Goal: Check status: Check status

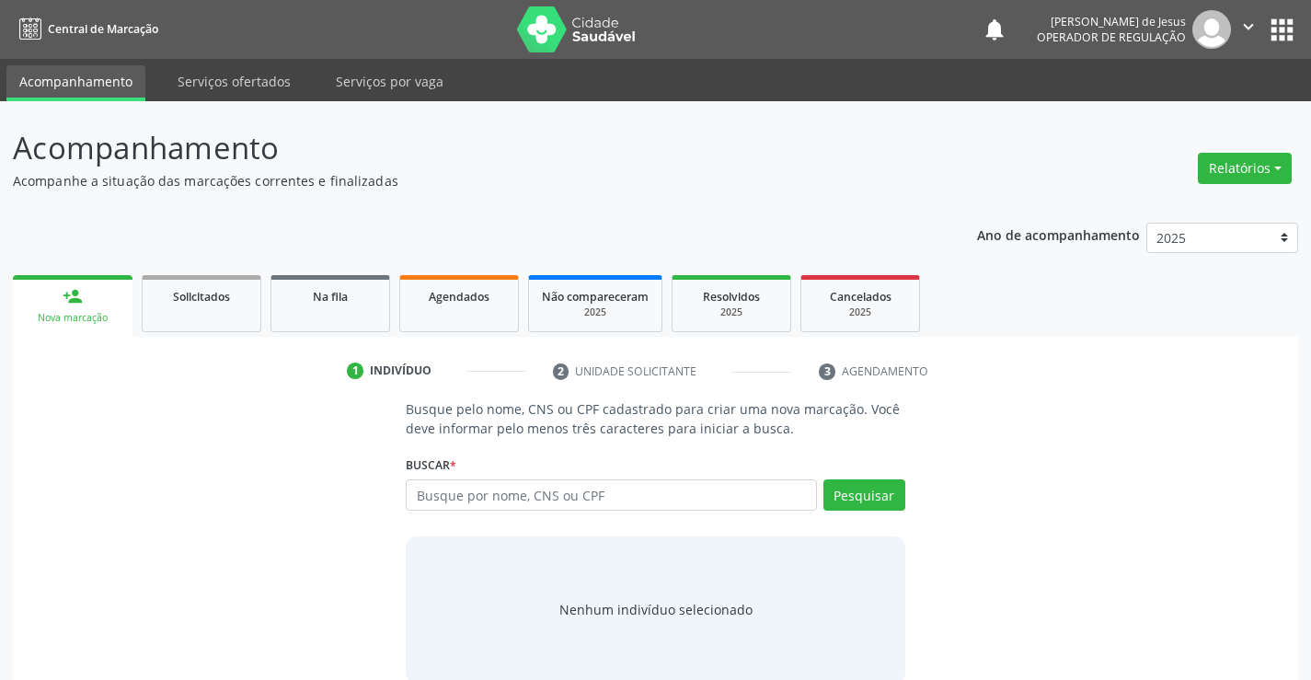
click at [451, 293] on span "Agendados" at bounding box center [459, 297] width 61 height 16
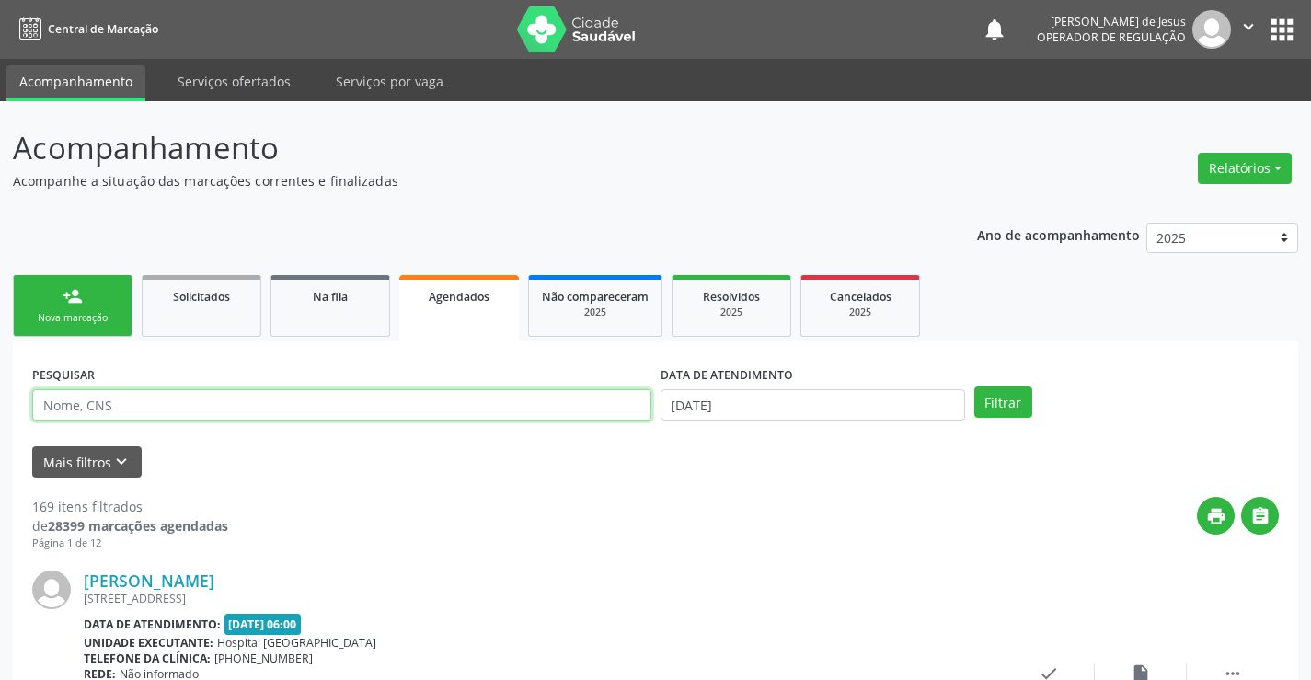
click at [417, 408] on input "text" at bounding box center [341, 404] width 619 height 31
type input "7"
click at [411, 408] on input "7" at bounding box center [341, 404] width 619 height 31
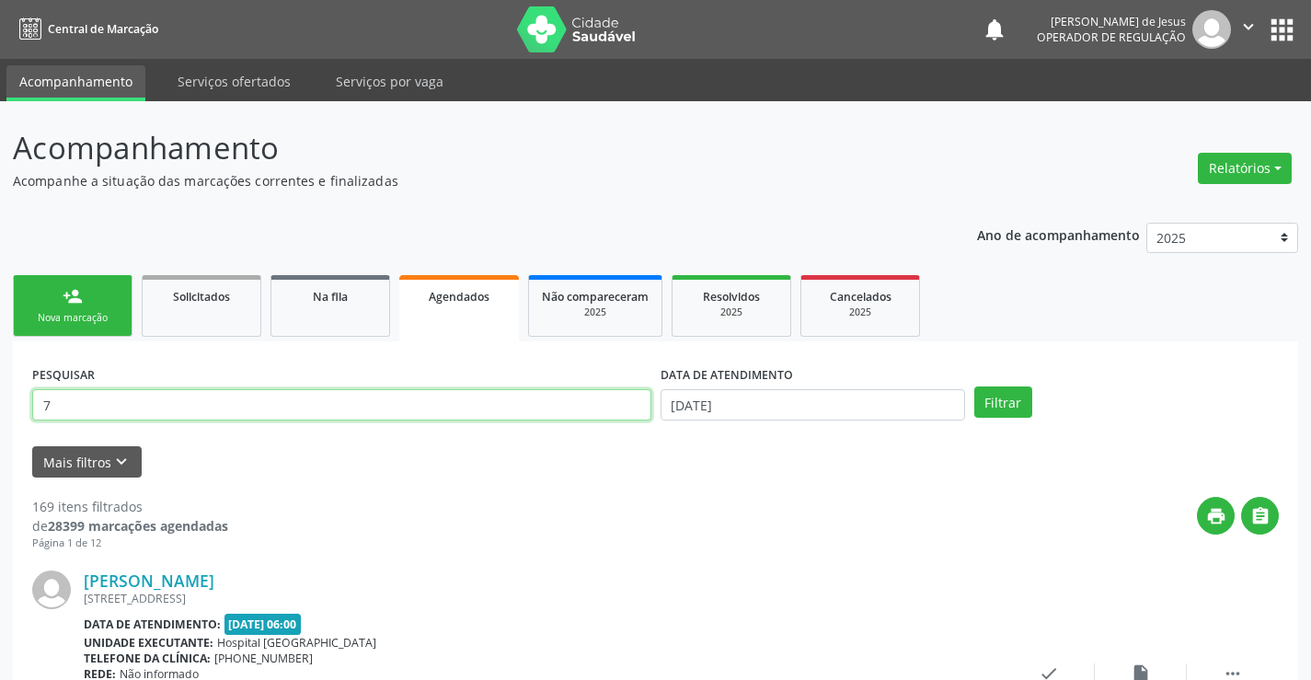
click at [411, 408] on input "7" at bounding box center [341, 404] width 619 height 31
type input "700508731994555"
click at [974, 386] on button "Filtrar" at bounding box center [1003, 401] width 58 height 31
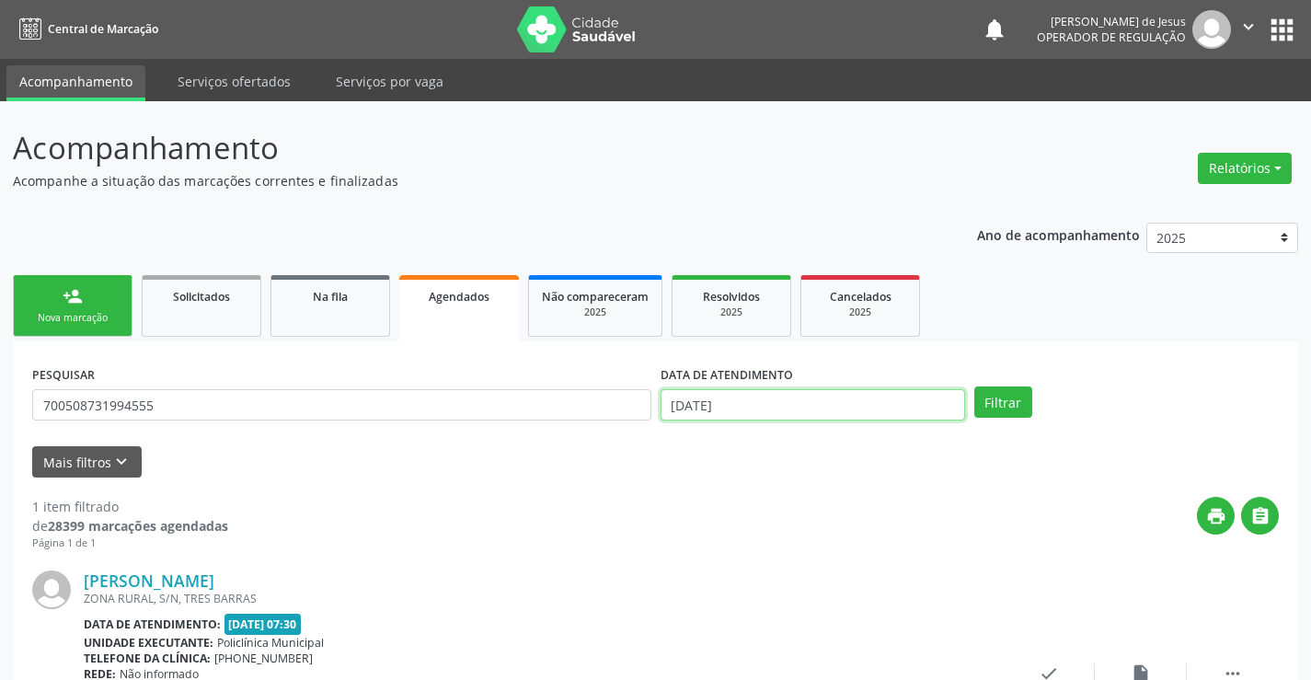
click at [796, 397] on input "[DATE]" at bounding box center [812, 404] width 304 height 31
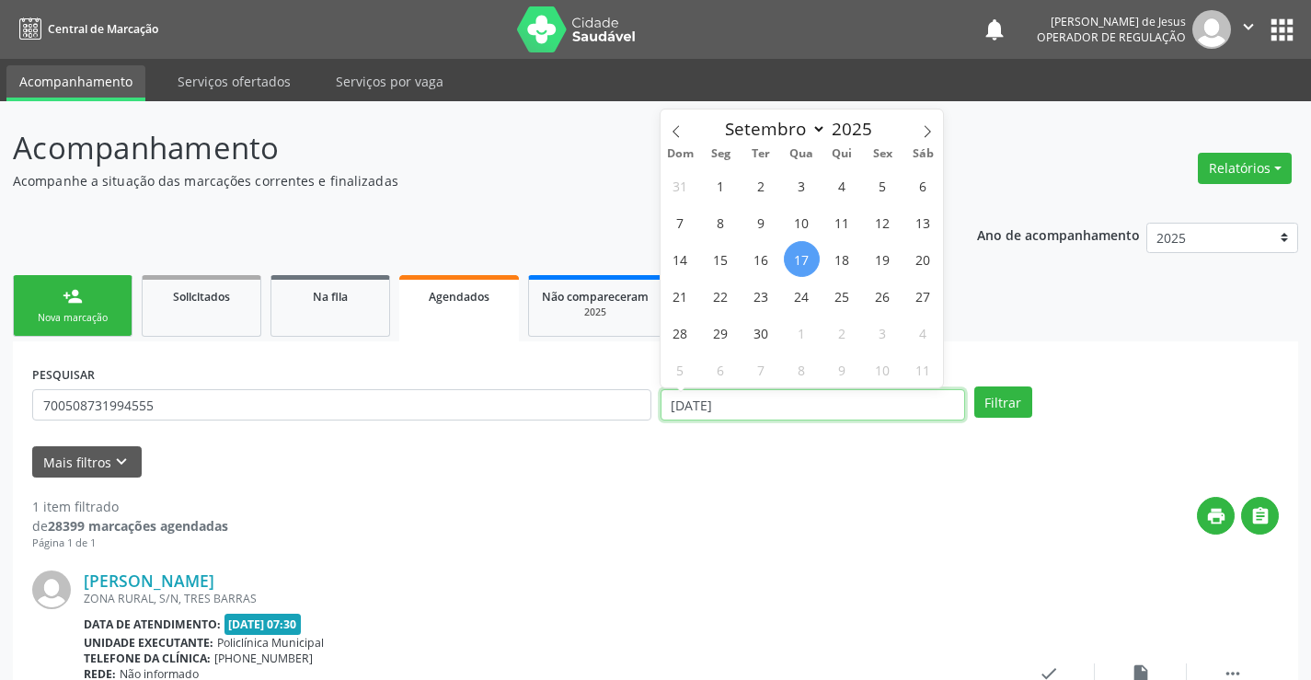
click at [796, 397] on input "[DATE]" at bounding box center [812, 404] width 304 height 31
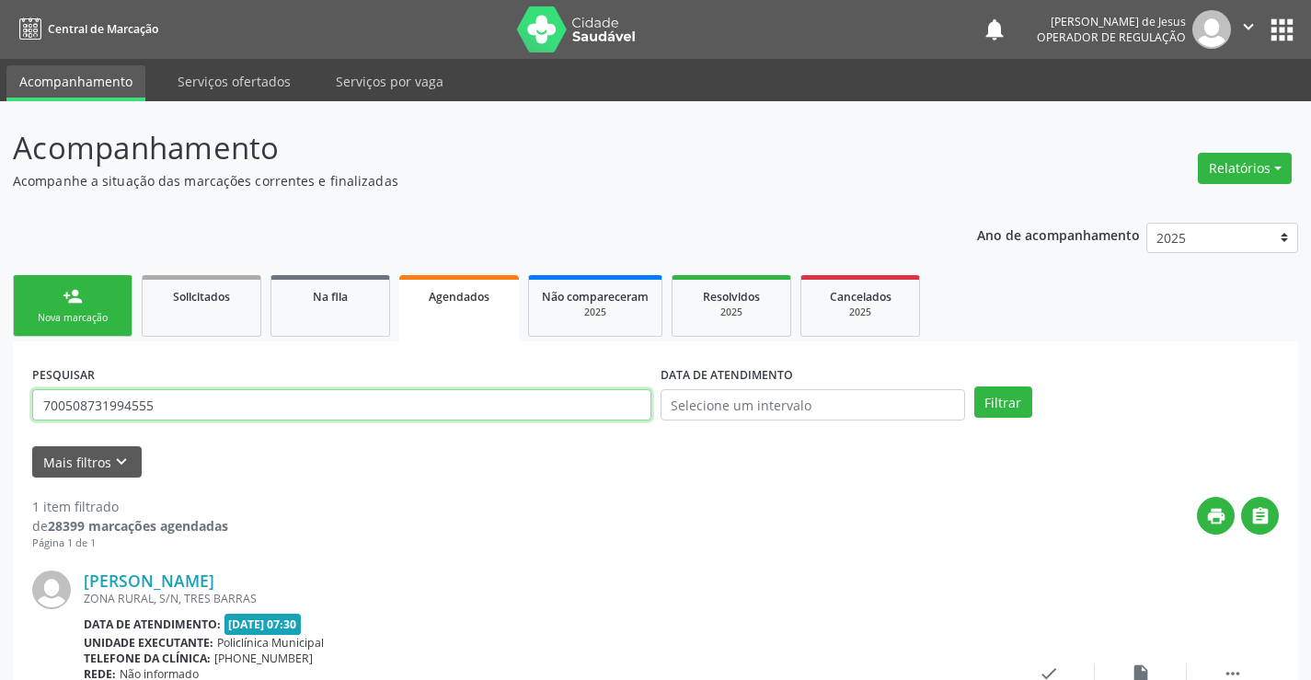
click at [635, 418] on input "700508731994555" at bounding box center [341, 404] width 619 height 31
type input "703205686194693"
click at [999, 406] on button "Filtrar" at bounding box center [1003, 401] width 58 height 31
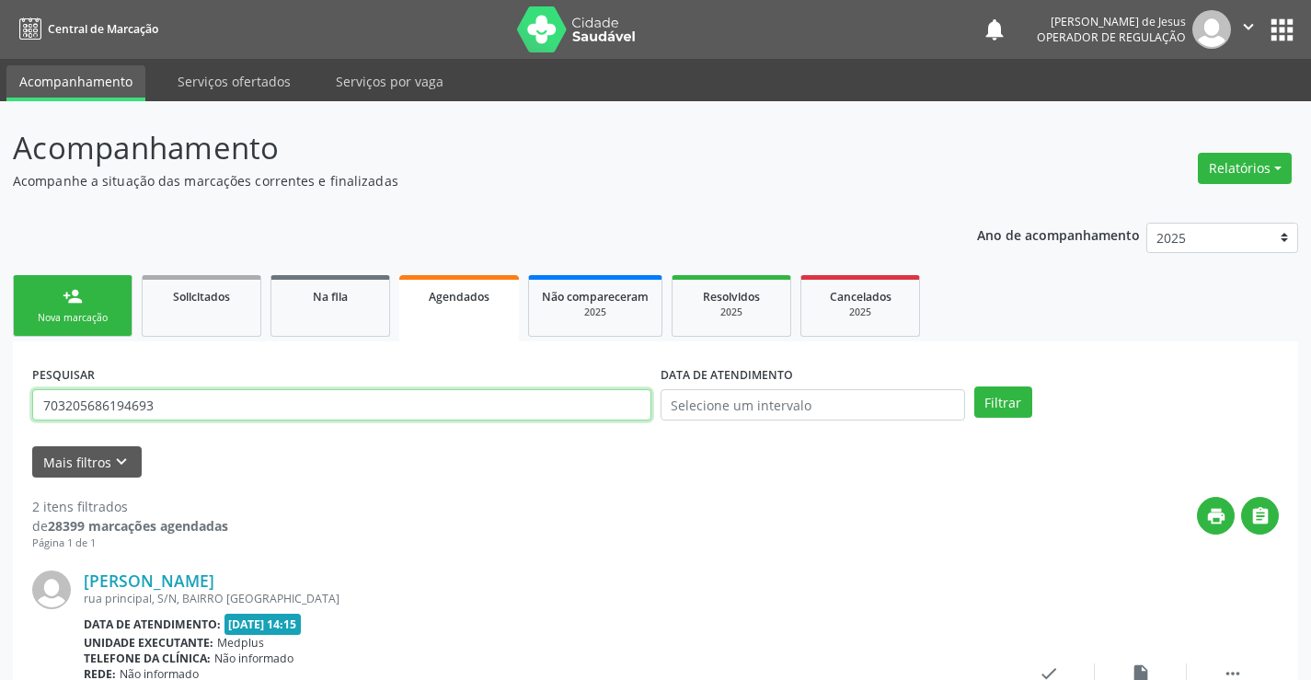
click at [426, 393] on input "703205686194693" at bounding box center [341, 404] width 619 height 31
type input "706505376546798"
click at [1002, 406] on button "Filtrar" at bounding box center [1003, 401] width 58 height 31
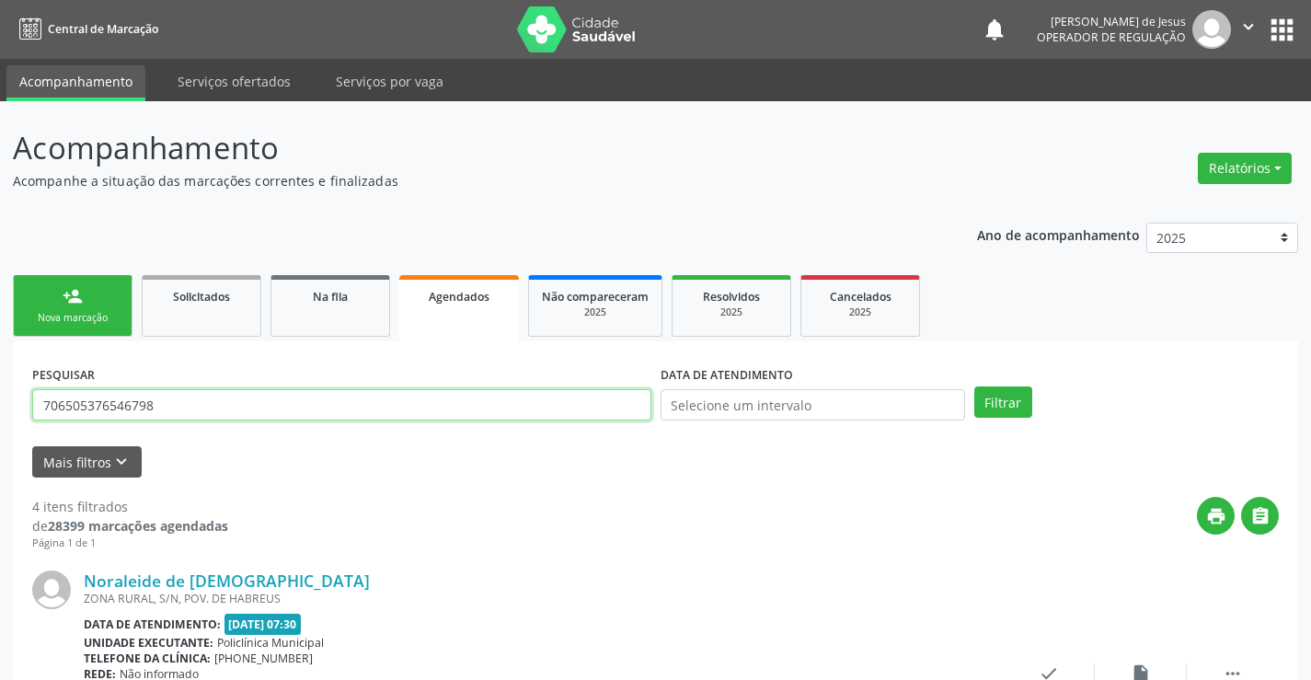
drag, startPoint x: 383, startPoint y: 390, endPoint x: 380, endPoint y: 421, distance: 31.5
click at [383, 403] on input "706505376546798" at bounding box center [341, 404] width 619 height 31
click at [378, 421] on div "PESQUISAR 706505376546798" at bounding box center [342, 397] width 628 height 72
click at [379, 415] on input "706505376546798" at bounding box center [341, 404] width 619 height 31
click at [380, 414] on input "706505376546798" at bounding box center [341, 404] width 619 height 31
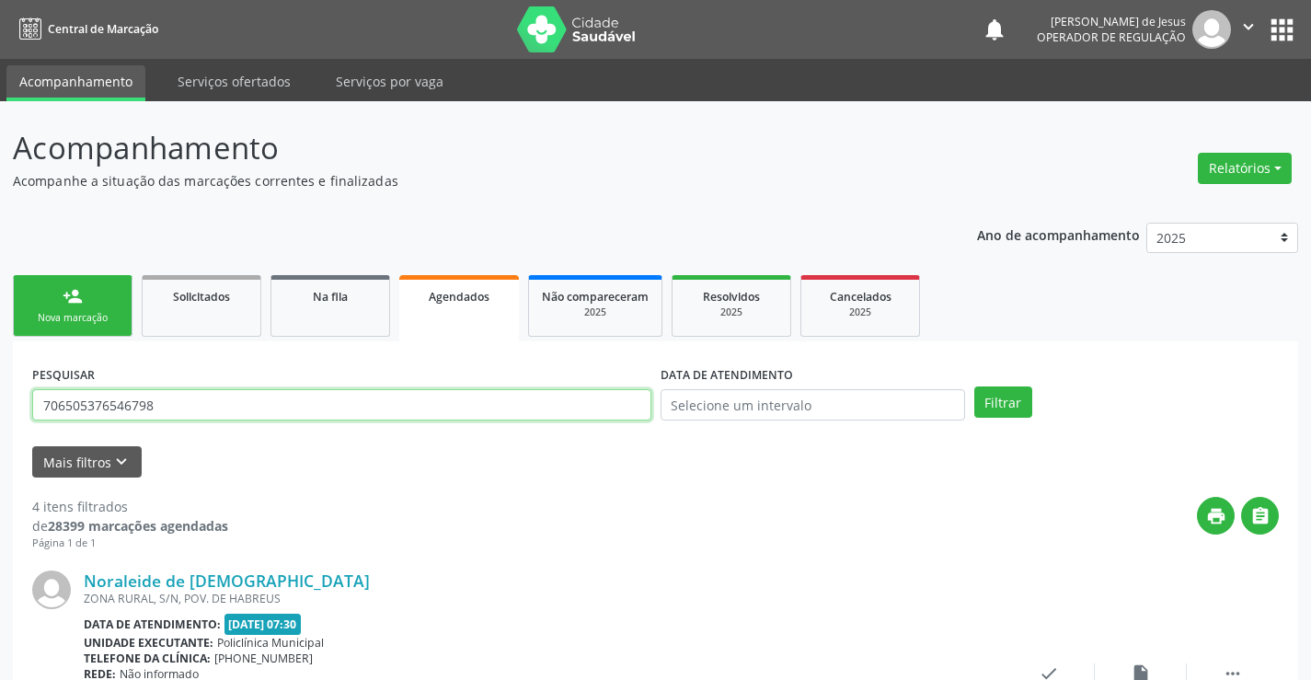
click at [380, 414] on input "706505376546798" at bounding box center [341, 404] width 619 height 31
type input "702001397806584"
click at [974, 386] on button "Filtrar" at bounding box center [1003, 401] width 58 height 31
click at [249, 403] on input "702001397806584" at bounding box center [341, 404] width 619 height 31
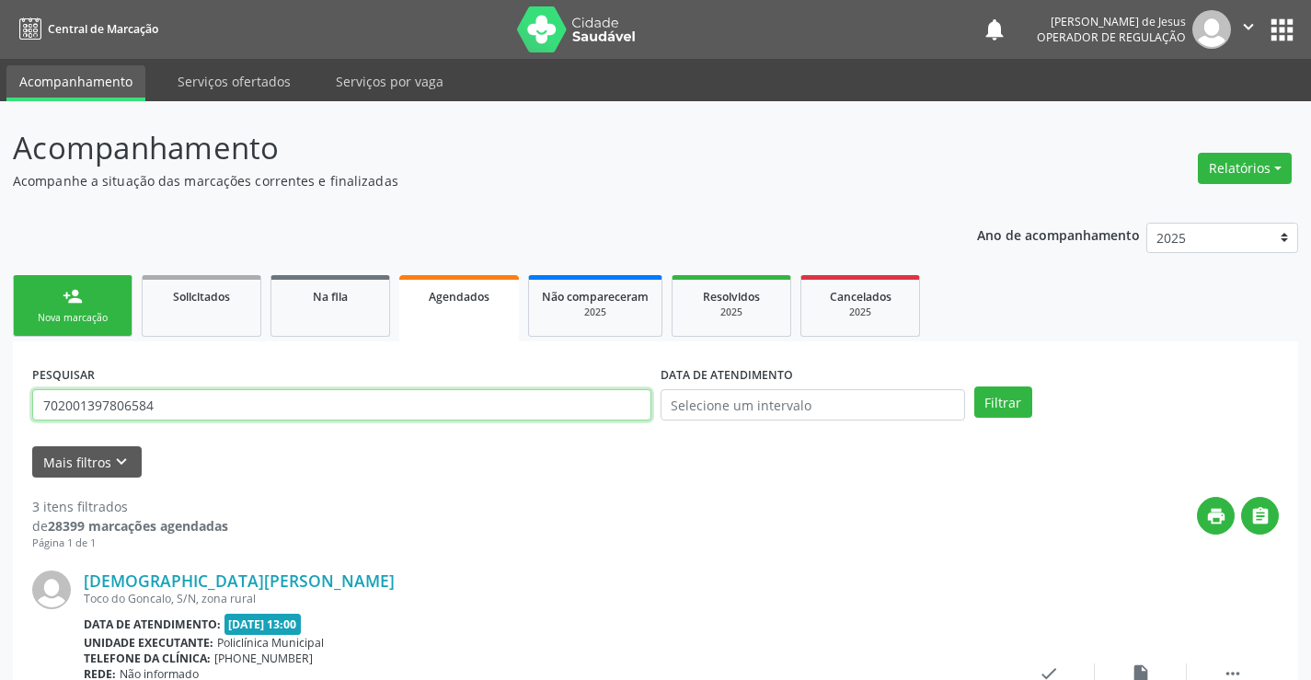
click at [249, 403] on input "702001397806584" at bounding box center [341, 404] width 619 height 31
type input "700700976715471"
click at [1001, 395] on button "Filtrar" at bounding box center [1003, 401] width 58 height 31
click at [437, 401] on input "700700976715471" at bounding box center [341, 404] width 619 height 31
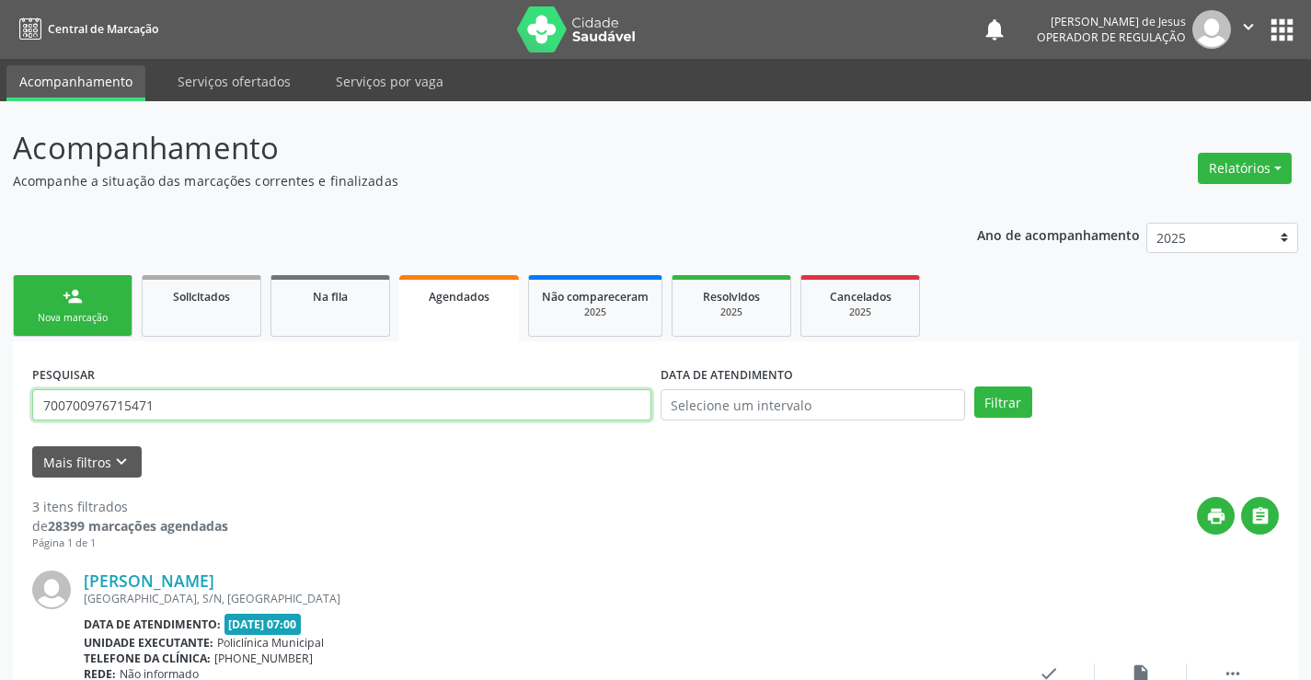
click at [437, 401] on input "700700976715471" at bounding box center [341, 404] width 619 height 31
type input "702801153151565"
click at [1001, 419] on div "PESQUISAR 702801153151565 DATA DE ATENDIMENTO Filtrar" at bounding box center [655, 397] width 1255 height 72
click at [1001, 411] on button "Filtrar" at bounding box center [1003, 401] width 58 height 31
click at [565, 406] on input "702801153151565" at bounding box center [341, 404] width 619 height 31
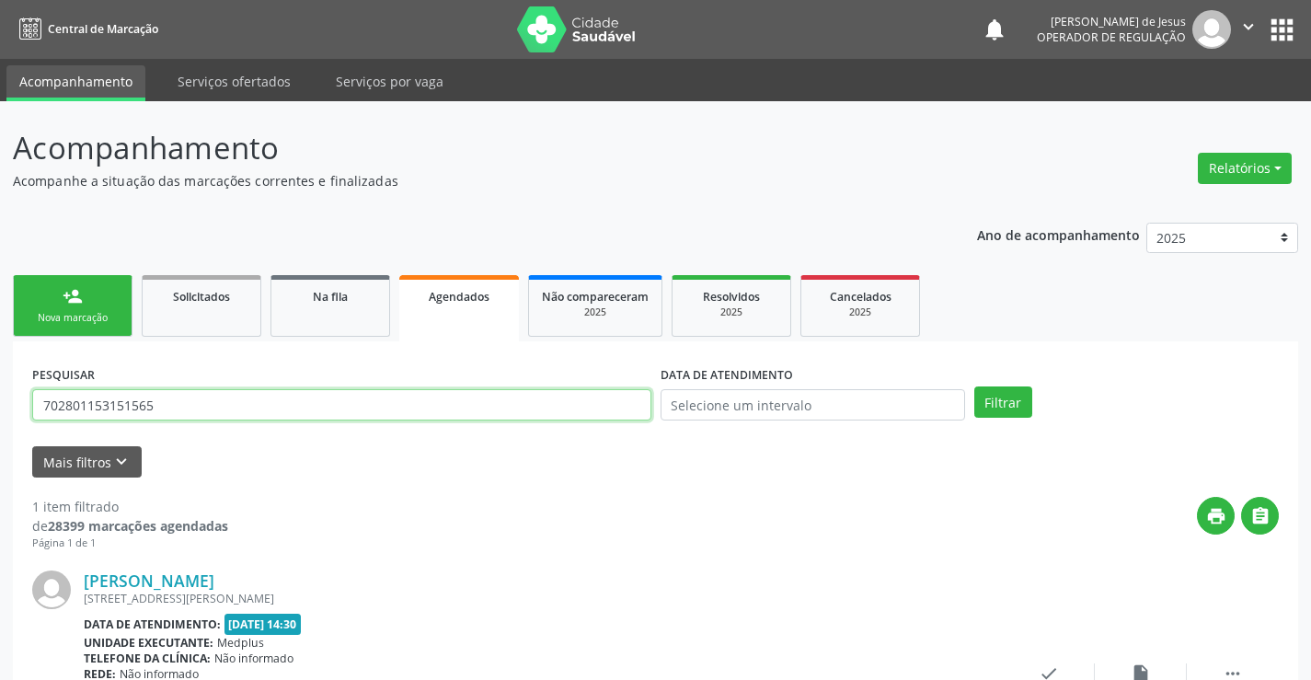
click at [561, 405] on input "702801153151565" at bounding box center [341, 404] width 619 height 31
type input "707001822896039"
click at [974, 386] on button "Filtrar" at bounding box center [1003, 401] width 58 height 31
click at [401, 411] on input "707001822896039" at bounding box center [341, 404] width 619 height 31
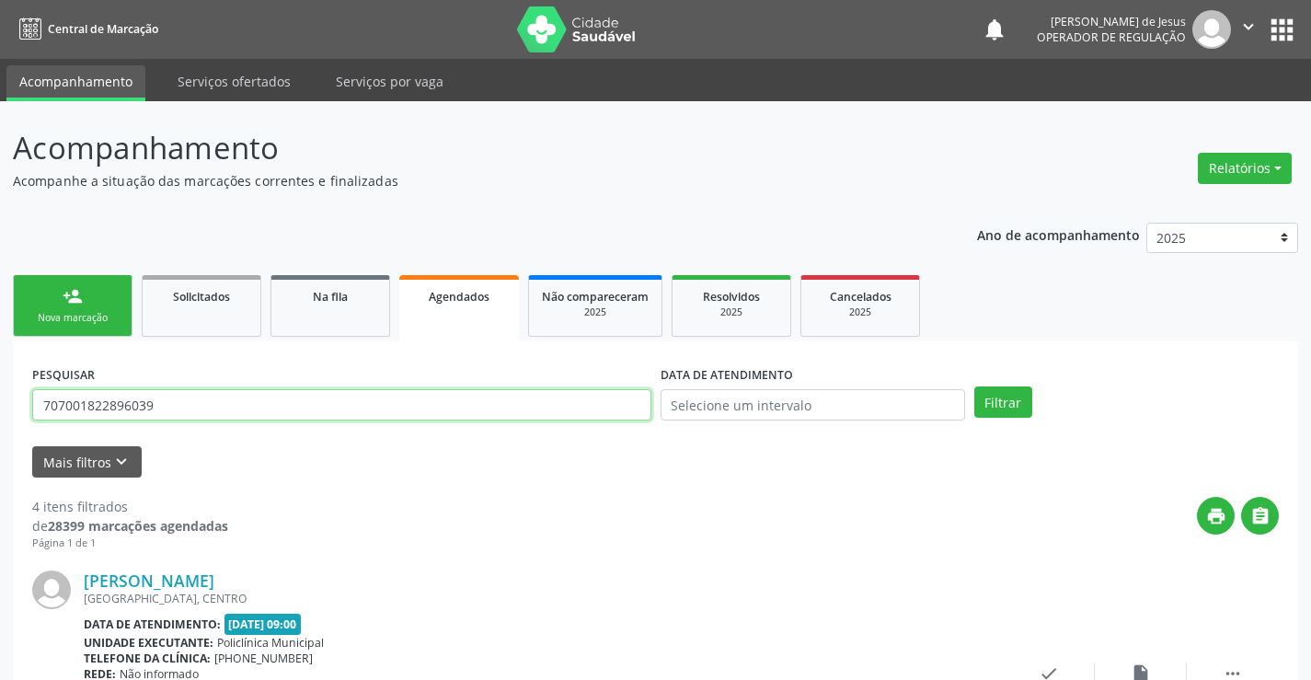
click at [401, 411] on input "707001822896039" at bounding box center [341, 404] width 619 height 31
type input "708103633991440"
click at [974, 386] on button "Filtrar" at bounding box center [1003, 401] width 58 height 31
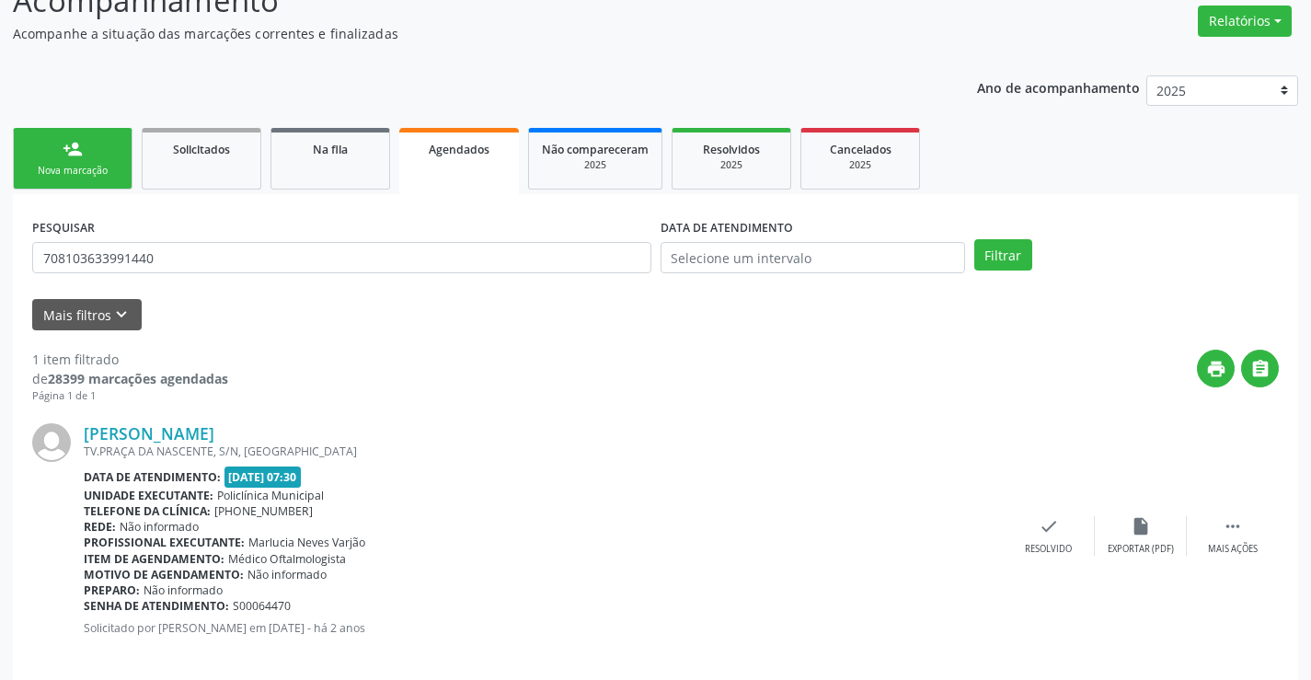
scroll to position [167, 0]
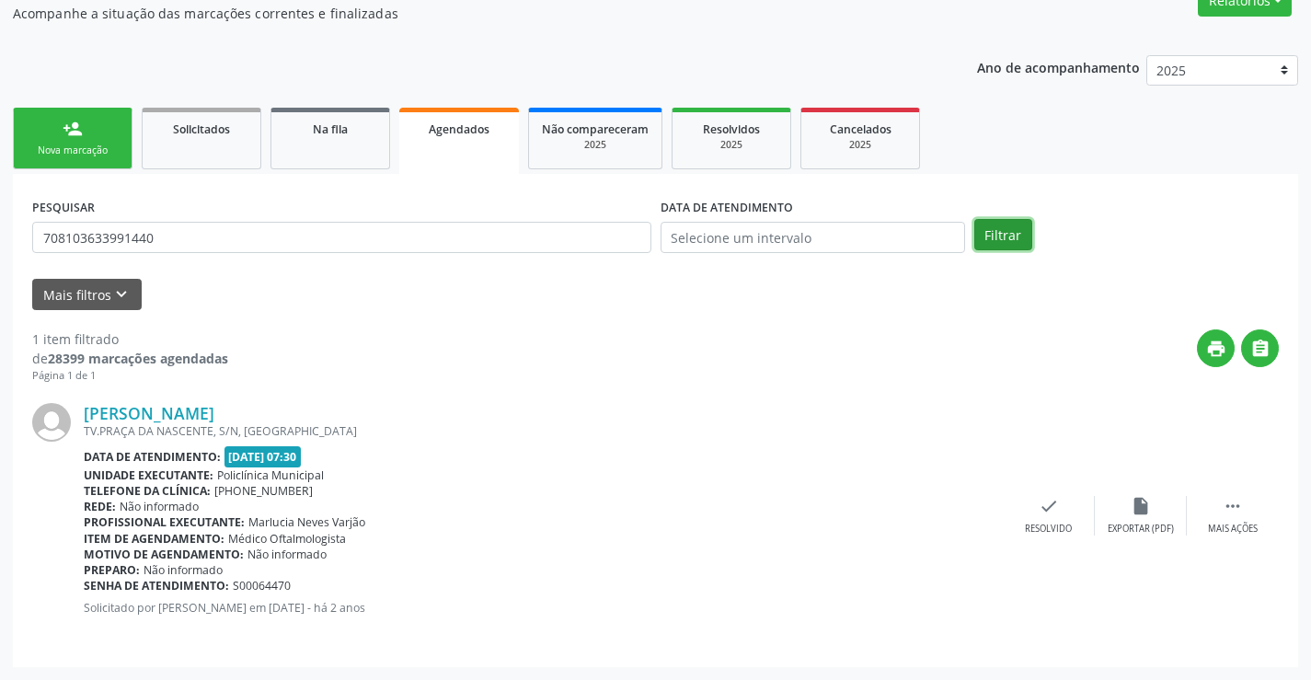
click at [987, 223] on button "Filtrar" at bounding box center [1003, 234] width 58 height 31
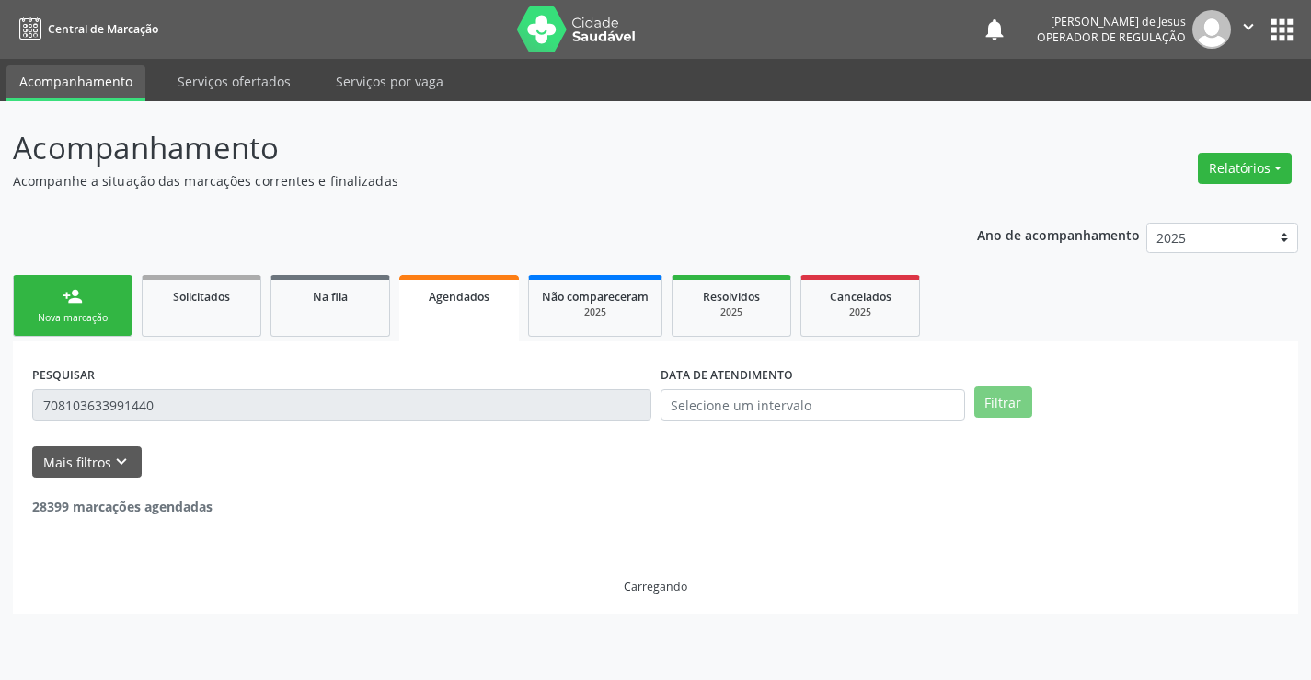
scroll to position [0, 0]
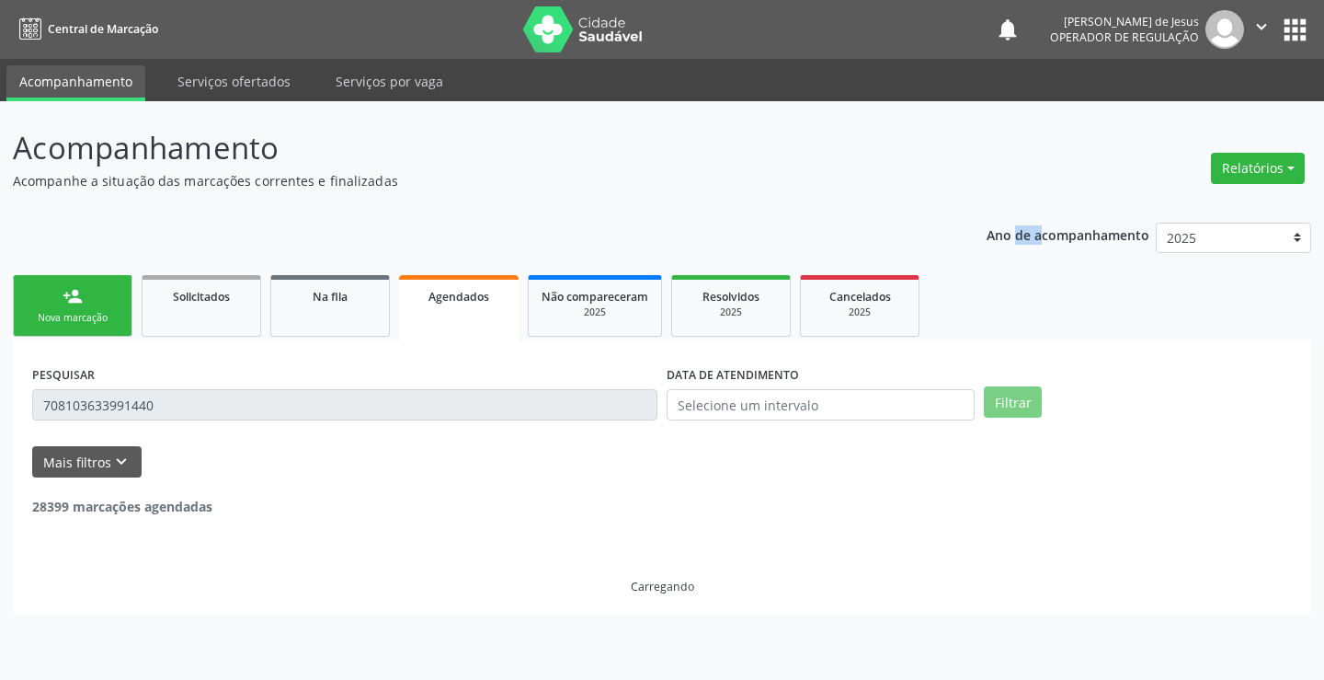
click at [987, 223] on p "Ano de acompanhamento" at bounding box center [1068, 234] width 163 height 23
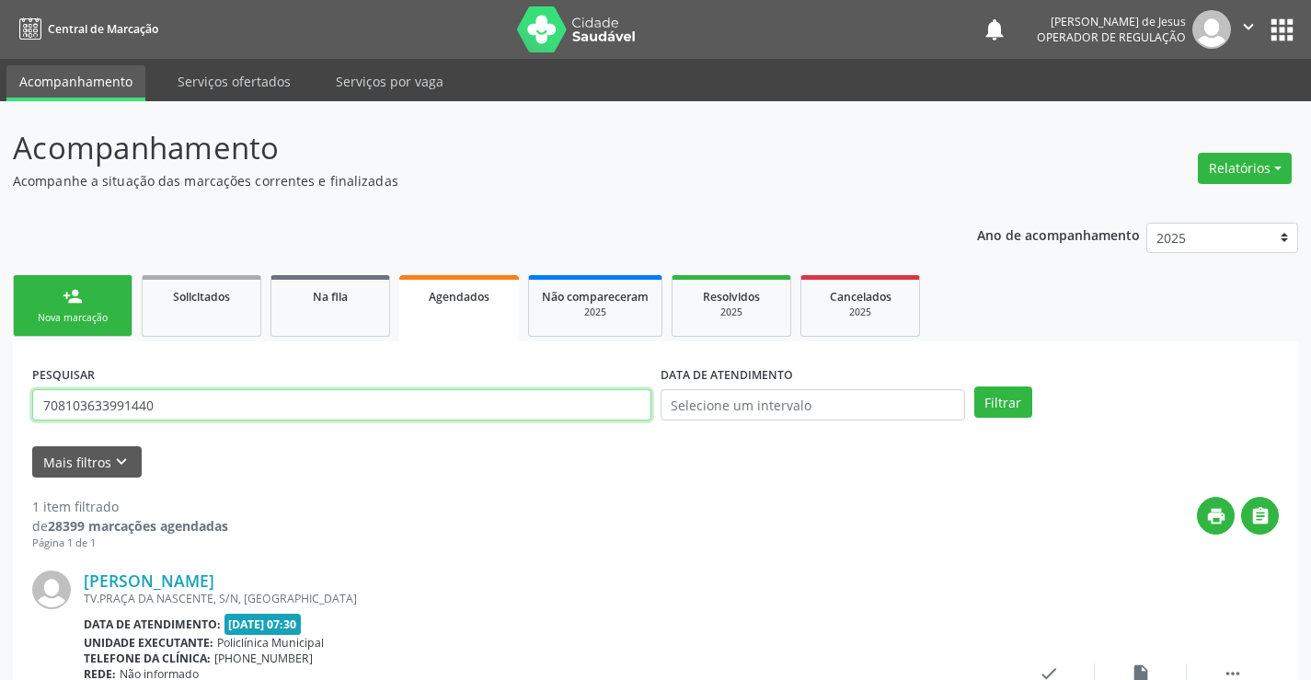
click at [521, 397] on input "708103633991440" at bounding box center [341, 404] width 619 height 31
click at [522, 398] on input "708103633991440" at bounding box center [341, 404] width 619 height 31
type input "704808098712443"
click at [974, 386] on button "Filtrar" at bounding box center [1003, 401] width 58 height 31
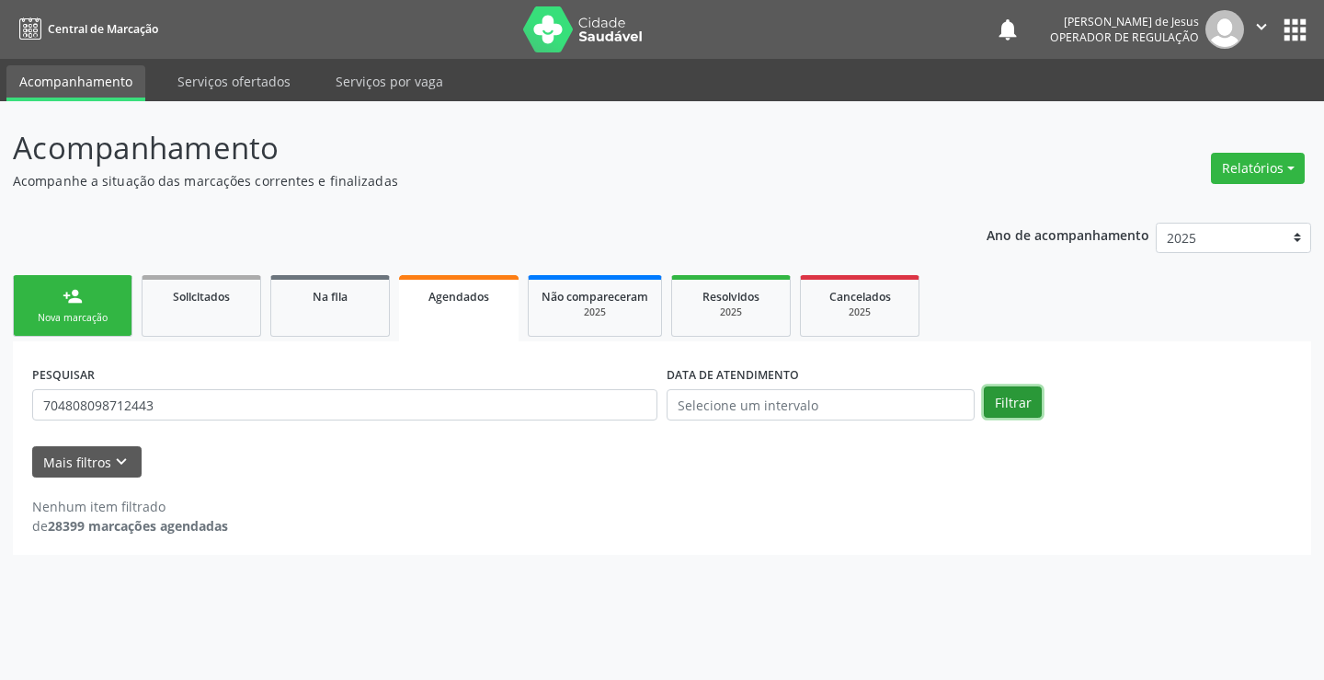
click at [1017, 402] on button "Filtrar" at bounding box center [1013, 401] width 58 height 31
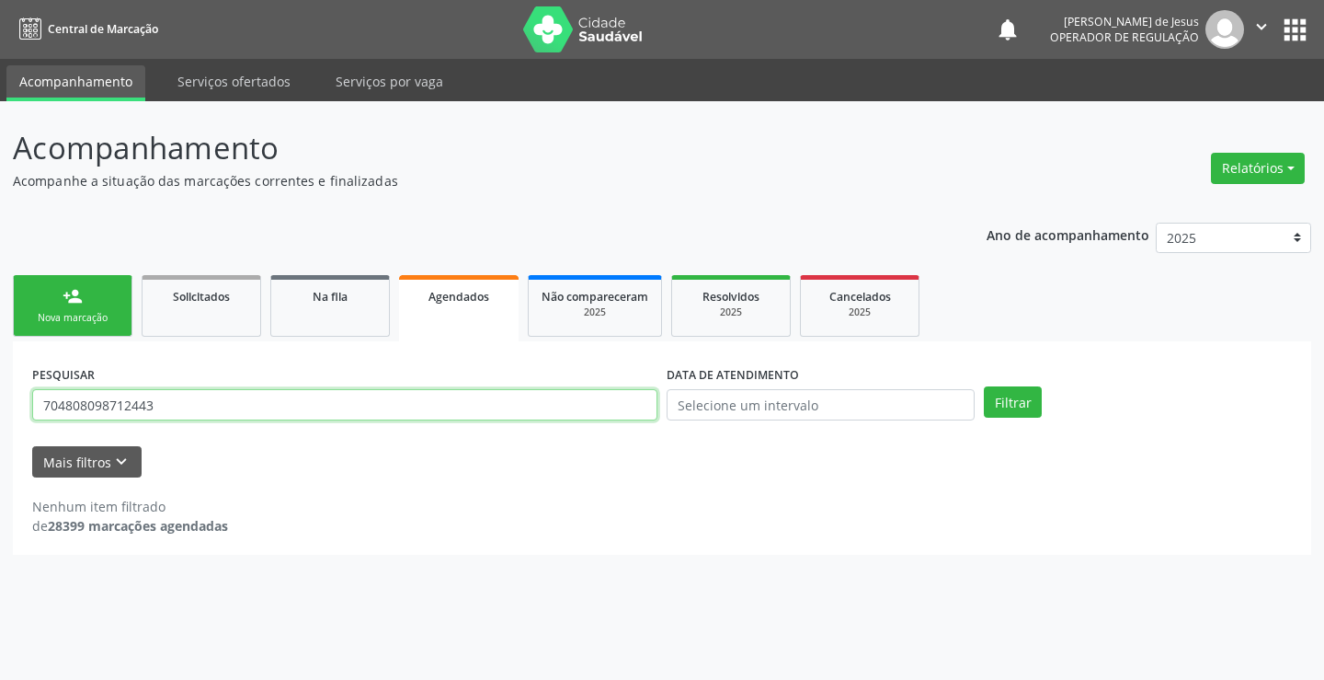
click at [412, 402] on input "704808098712443" at bounding box center [344, 404] width 625 height 31
type input "700804943005087"
click at [984, 386] on button "Filtrar" at bounding box center [1013, 401] width 58 height 31
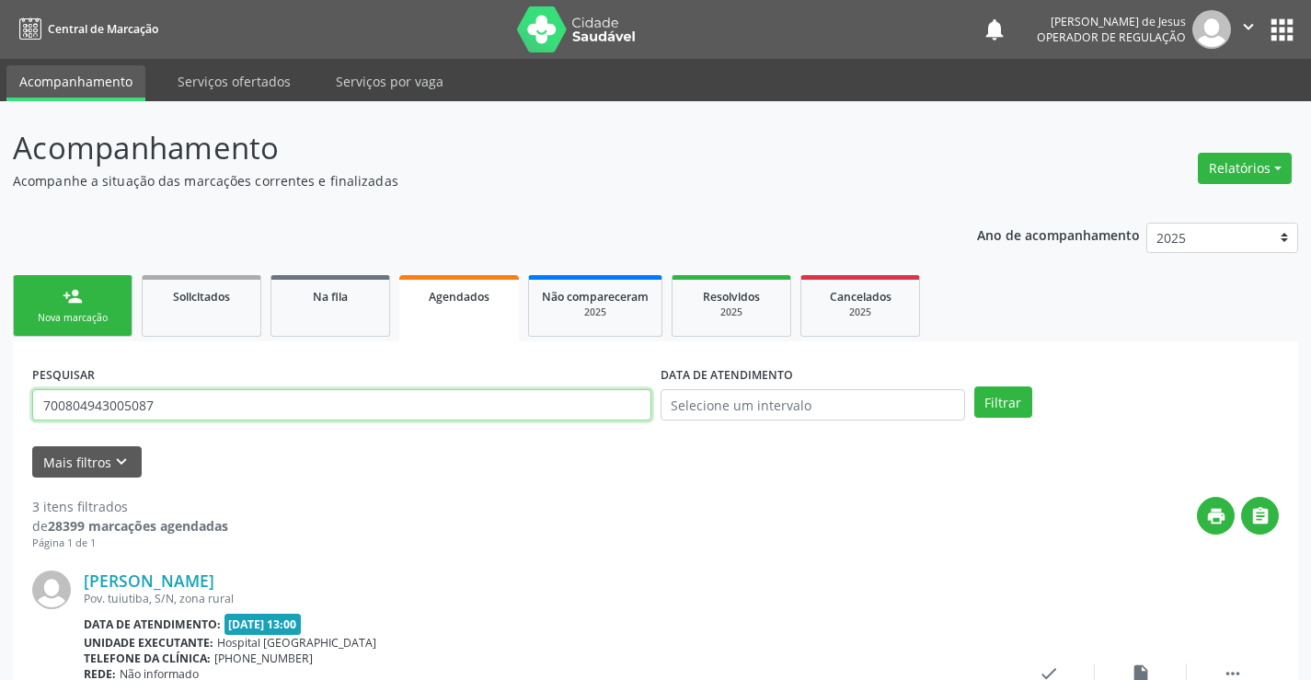
click at [356, 413] on input "700804943005087" at bounding box center [341, 404] width 619 height 31
type input "700200419346328"
click at [974, 386] on button "Filtrar" at bounding box center [1003, 401] width 58 height 31
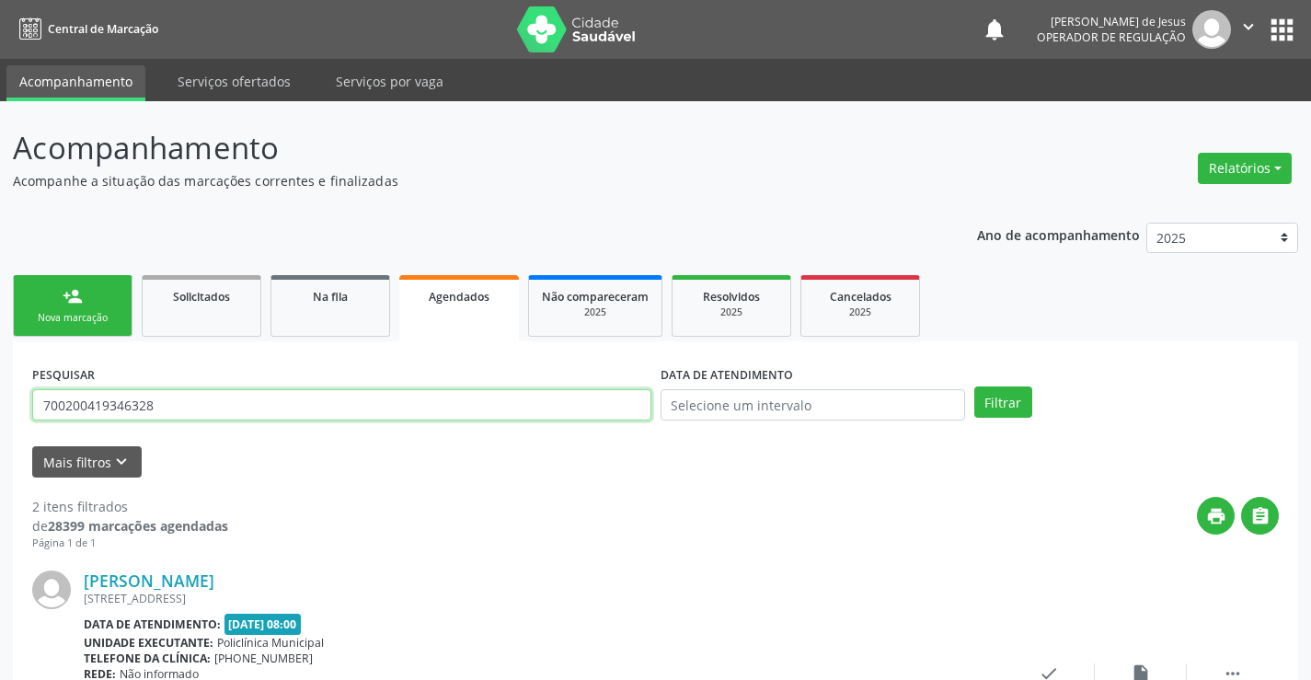
click at [361, 403] on input "700200419346328" at bounding box center [341, 404] width 619 height 31
click at [360, 403] on input "text" at bounding box center [341, 404] width 619 height 31
type input "706503326290194"
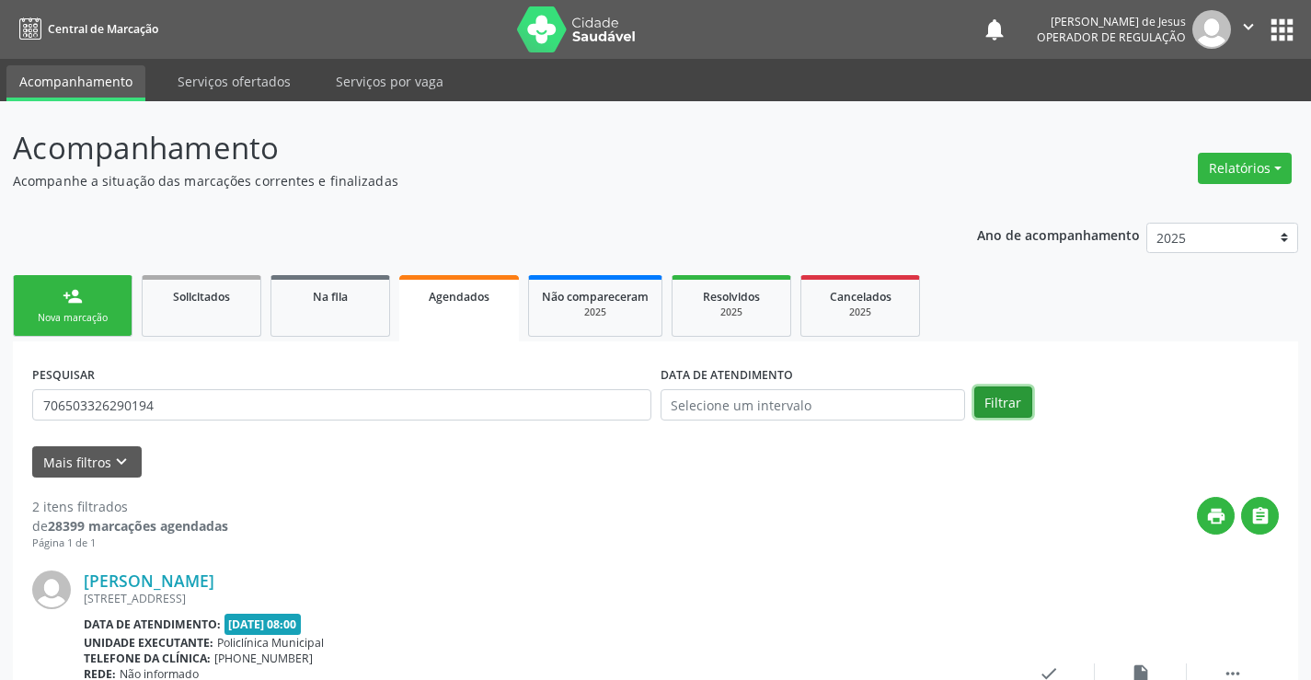
click at [1013, 415] on button "Filtrar" at bounding box center [1003, 401] width 58 height 31
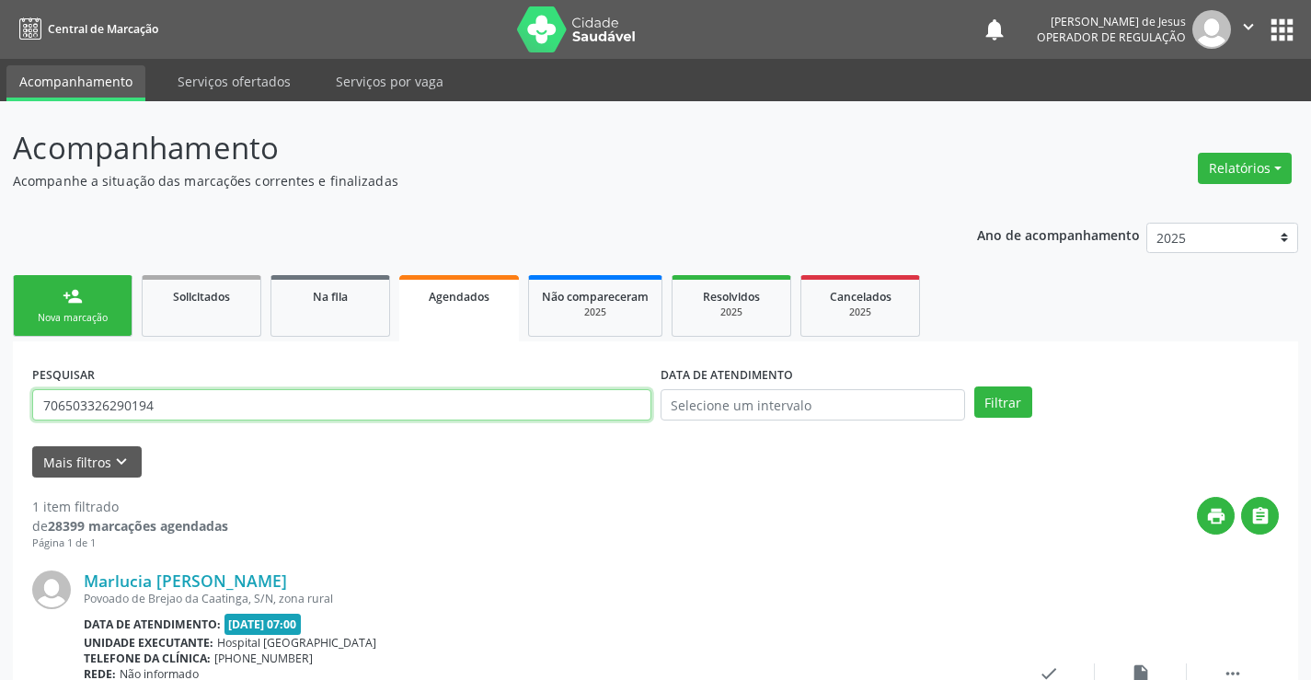
click at [315, 403] on input "706503326290194" at bounding box center [341, 404] width 619 height 31
click at [314, 403] on input "706503326290194" at bounding box center [341, 404] width 619 height 31
click at [313, 402] on input "706503326290194" at bounding box center [341, 404] width 619 height 31
type input "701800213768378"
click at [1002, 389] on button "Filtrar" at bounding box center [1003, 401] width 58 height 31
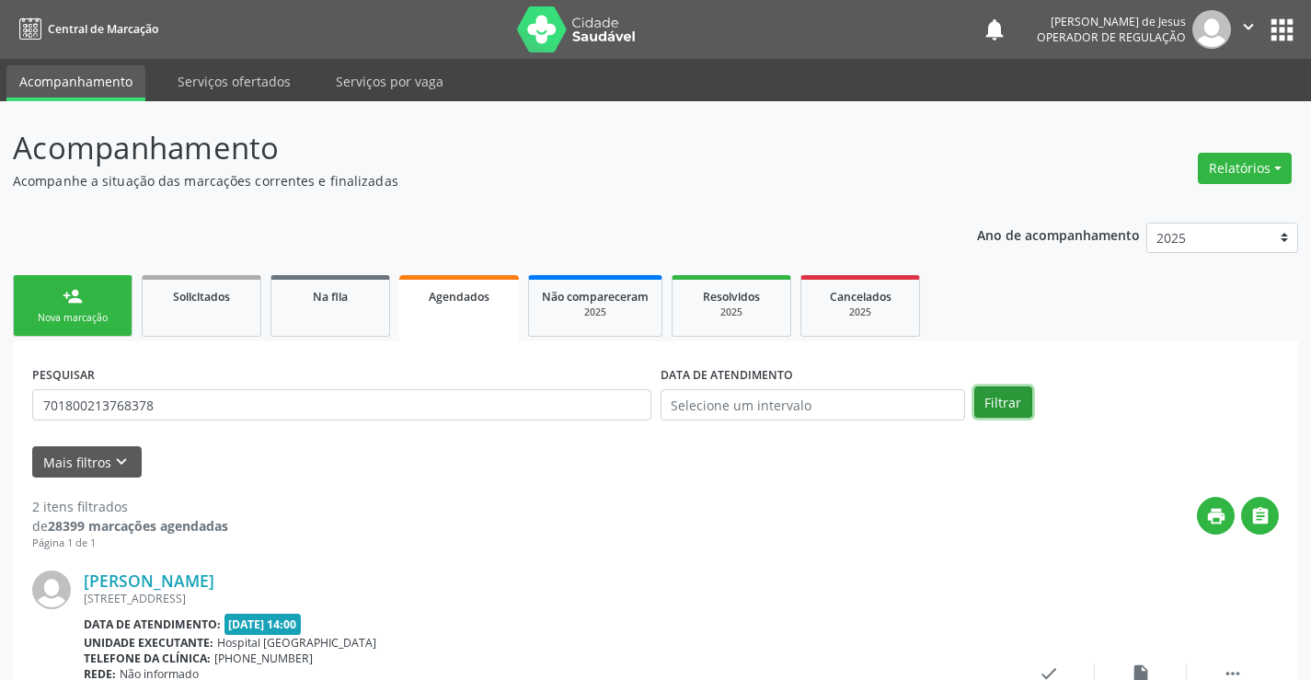
click at [1014, 407] on button "Filtrar" at bounding box center [1003, 401] width 58 height 31
click at [370, 402] on input "701800213768378" at bounding box center [341, 404] width 619 height 31
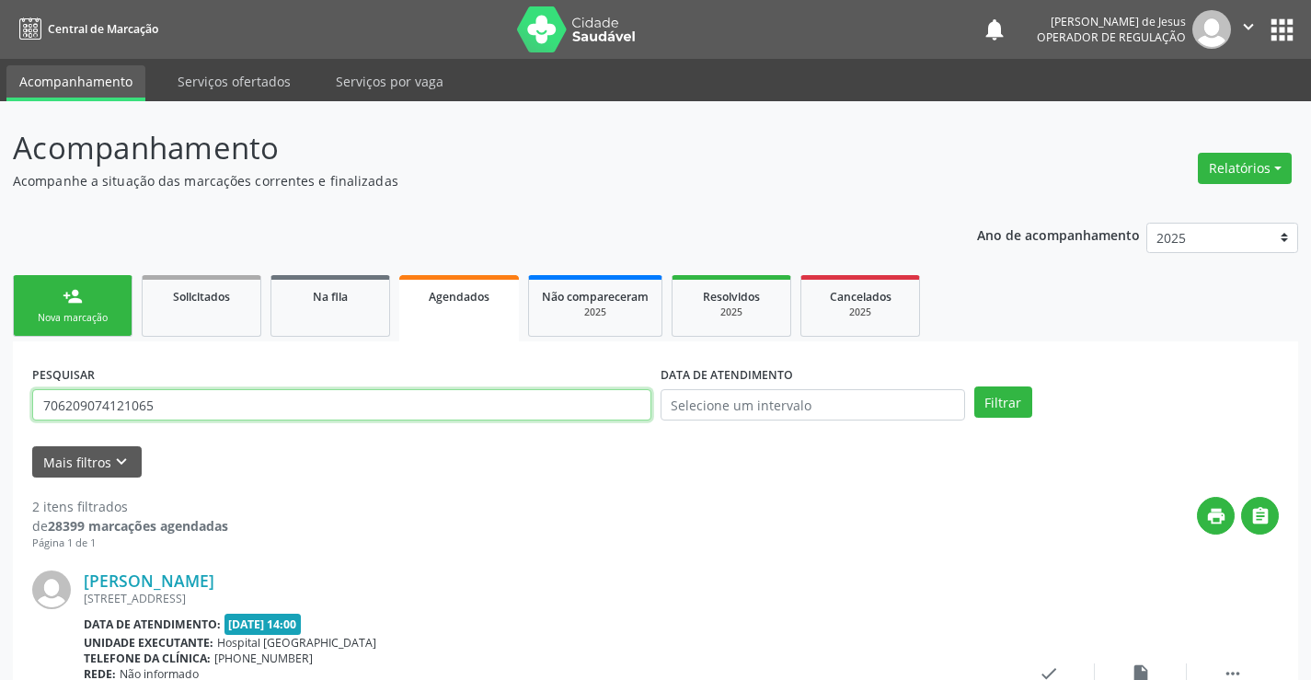
type input "706209074121065"
click at [974, 386] on button "Filtrar" at bounding box center [1003, 401] width 58 height 31
click at [1261, 26] on button "" at bounding box center [1247, 29] width 35 height 39
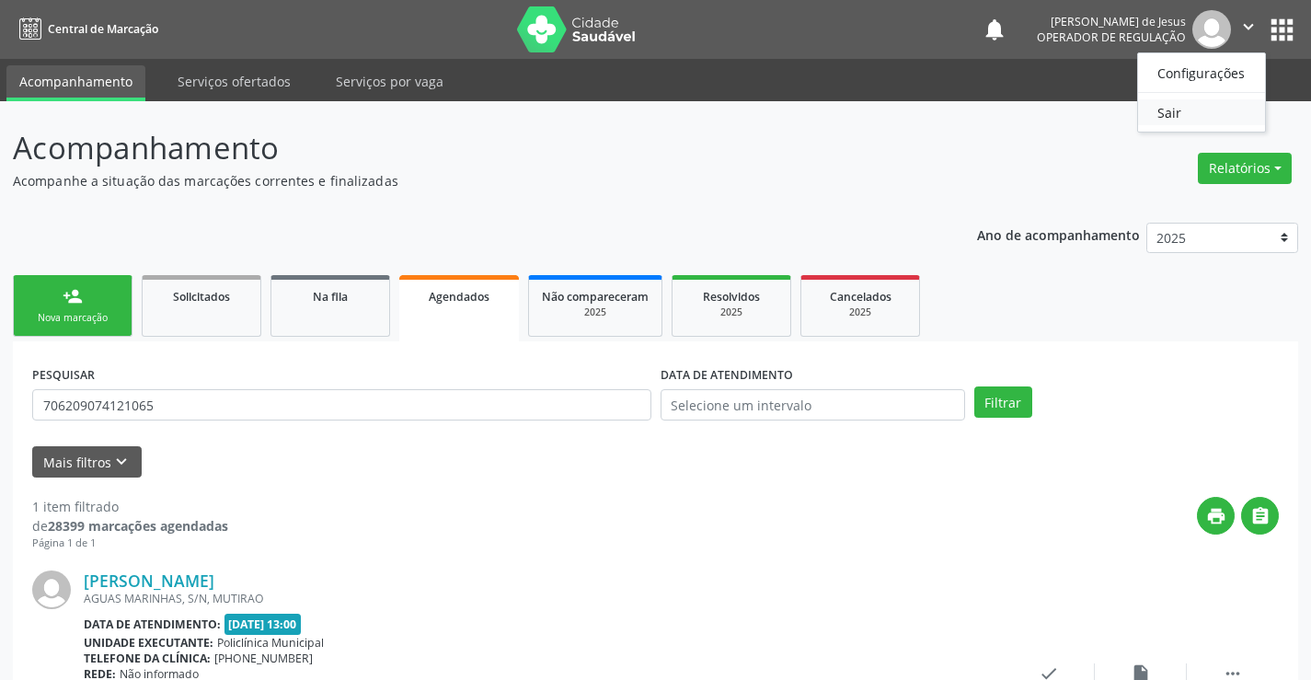
click at [1188, 116] on link "Sair" at bounding box center [1201, 112] width 127 height 26
